Goal: Communication & Community: Ask a question

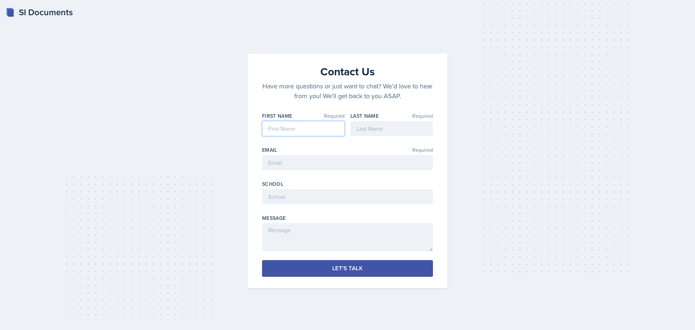
click at [308, 125] on input at bounding box center [303, 128] width 83 height 15
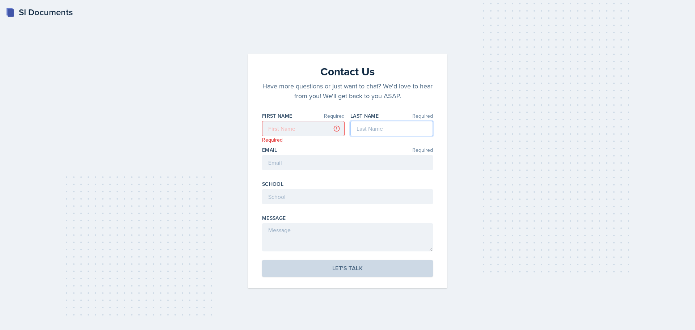
drag, startPoint x: 385, startPoint y: 126, endPoint x: 375, endPoint y: 134, distance: 12.6
click at [385, 126] on input at bounding box center [392, 128] width 83 height 15
click at [334, 158] on input "email" at bounding box center [347, 162] width 171 height 15
click at [315, 126] on input at bounding box center [303, 128] width 83 height 15
type input "Christian"
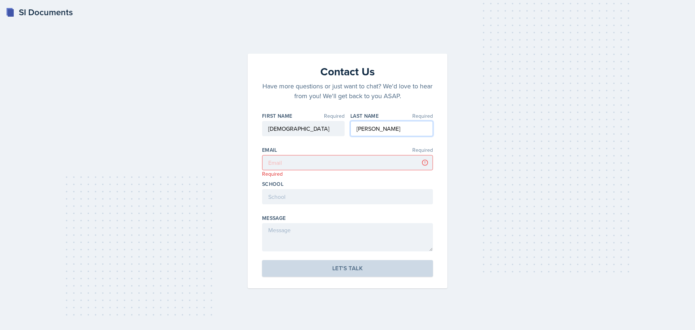
type input "Wiggins"
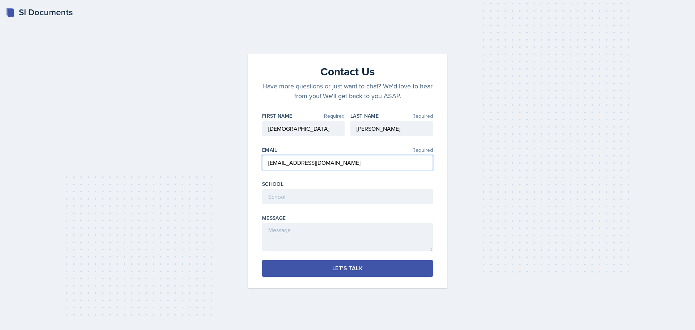
type input "cwiggi26@students.kennesaw.edu"
type input "[GEOGRAPHIC_DATA]"
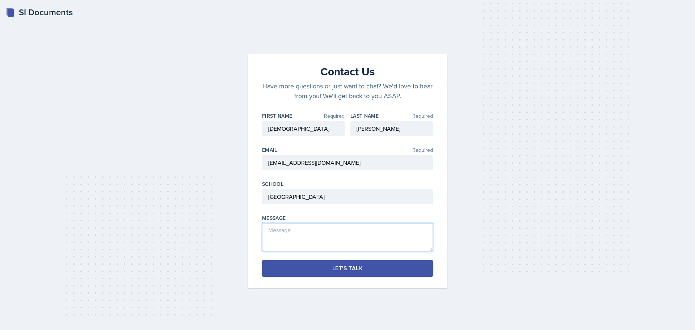
click at [314, 238] on textarea at bounding box center [347, 237] width 171 height 28
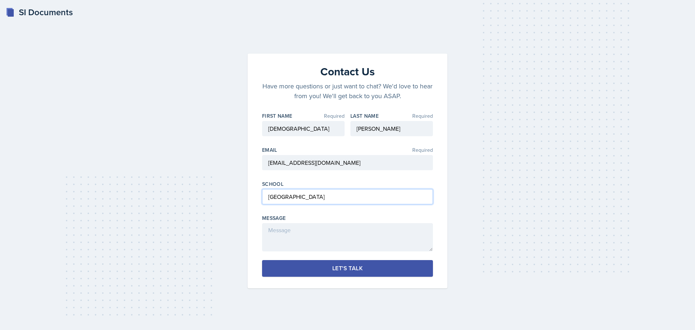
click at [339, 199] on input "[GEOGRAPHIC_DATA]" at bounding box center [347, 196] width 171 height 15
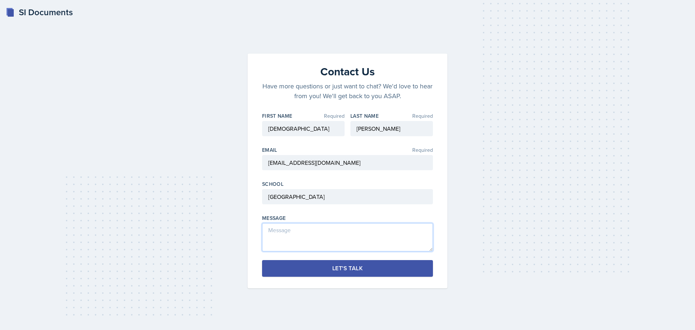
click at [299, 236] on textarea at bounding box center [347, 237] width 171 height 28
type textarea "Thi"
click at [363, 270] on div "Let's Talk" at bounding box center [347, 268] width 30 height 7
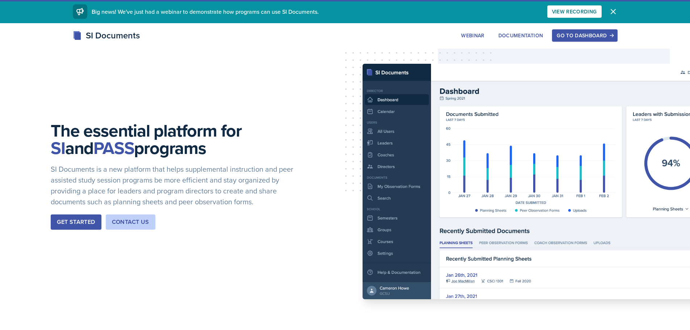
click at [580, 37] on div "Go to Dashboard" at bounding box center [585, 36] width 56 height 6
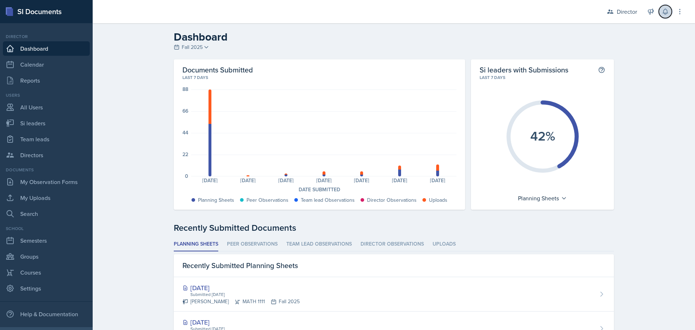
click at [670, 16] on button at bounding box center [665, 11] width 13 height 13
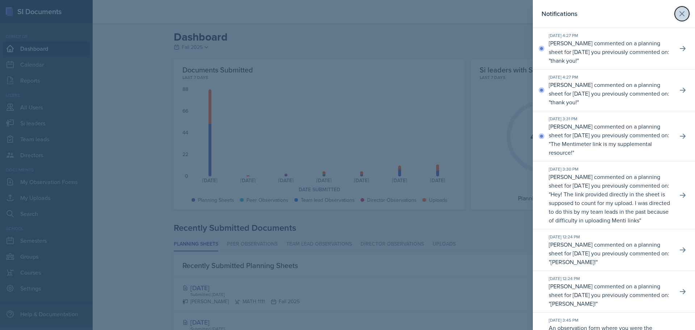
click at [678, 16] on icon at bounding box center [682, 13] width 9 height 9
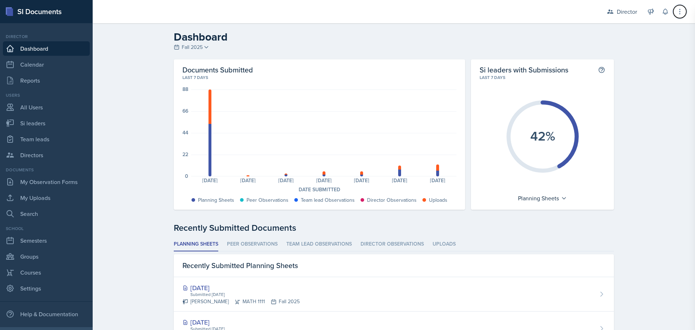
click at [678, 15] on icon at bounding box center [679, 11] width 7 height 7
